Goal: Task Accomplishment & Management: Manage account settings

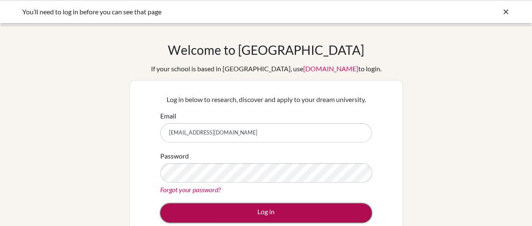
click at [279, 210] on button "Log in" at bounding box center [266, 212] width 212 height 19
click at [272, 214] on button "Log in" at bounding box center [266, 212] width 212 height 19
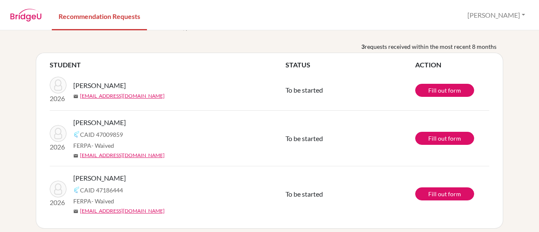
scroll to position [32, 0]
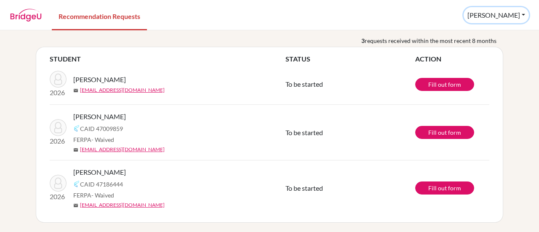
click at [521, 16] on button "[PERSON_NAME]" at bounding box center [495, 15] width 65 height 16
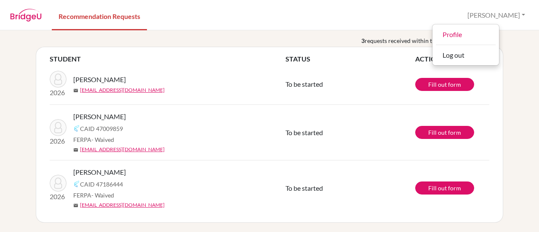
click at [397, 80] on td "To be started" at bounding box center [350, 84] width 130 height 41
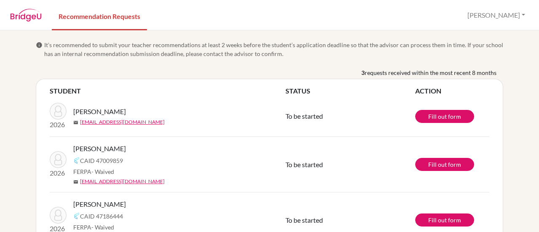
drag, startPoint x: 481, startPoint y: 0, endPoint x: 101, endPoint y: 77, distance: 388.0
click at [101, 77] on div "3 requests received within the most recent 8 months" at bounding box center [269, 73] width 467 height 11
